Goal: Task Accomplishment & Management: Manage account settings

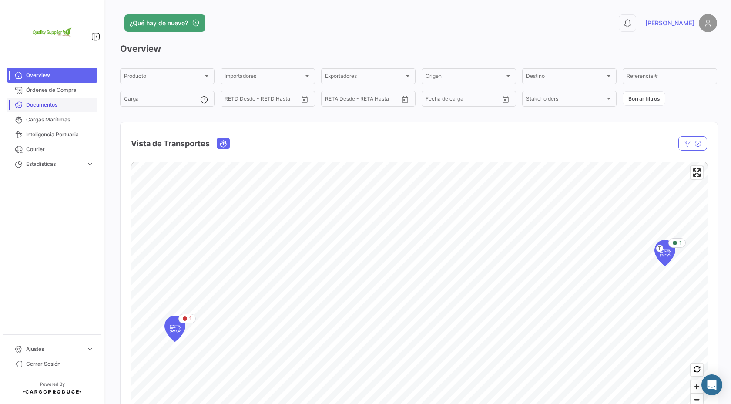
click at [59, 102] on span "Documentos" at bounding box center [60, 105] width 68 height 8
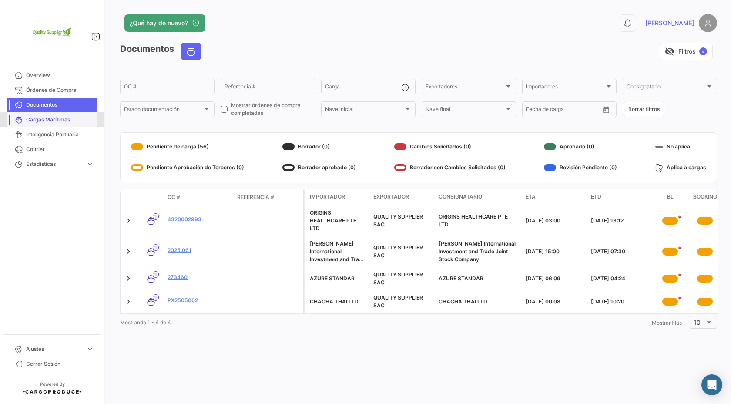
click at [47, 117] on span "Cargas Marítimas" at bounding box center [60, 120] width 68 height 8
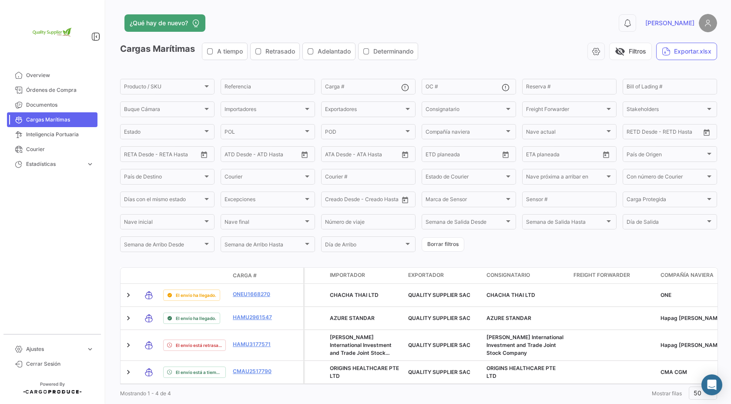
click at [707, 29] on img at bounding box center [708, 23] width 18 height 18
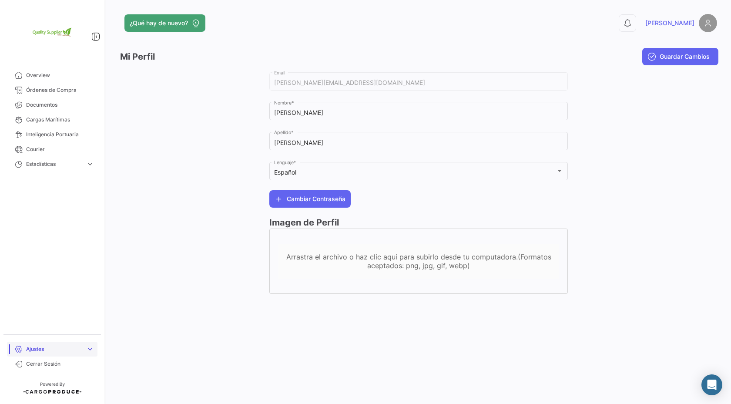
click at [81, 352] on span "Ajustes" at bounding box center [54, 349] width 57 height 8
